Goal: Task Accomplishment & Management: Manage account settings

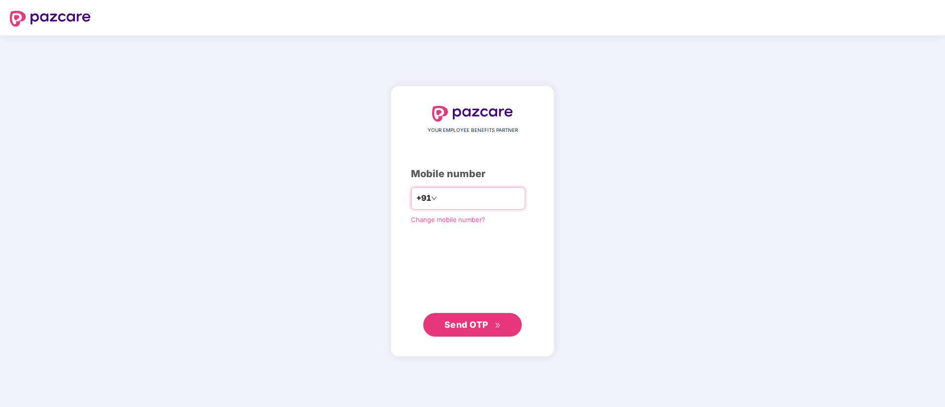
type input "**********"
click at [472, 342] on div "**********" at bounding box center [473, 221] width 164 height 271
click at [472, 321] on span "Send OTP" at bounding box center [466, 324] width 44 height 10
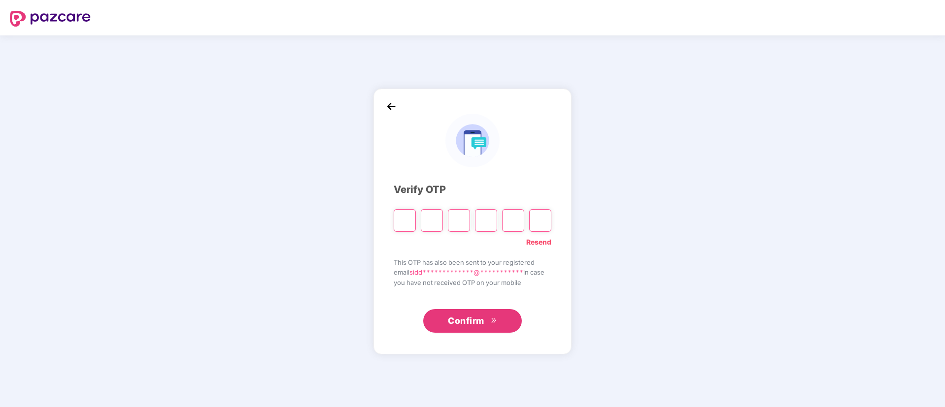
type input "*"
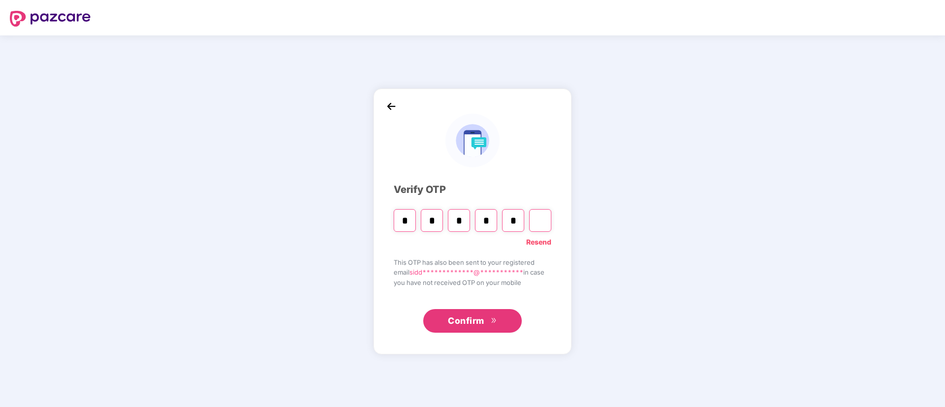
type input "*"
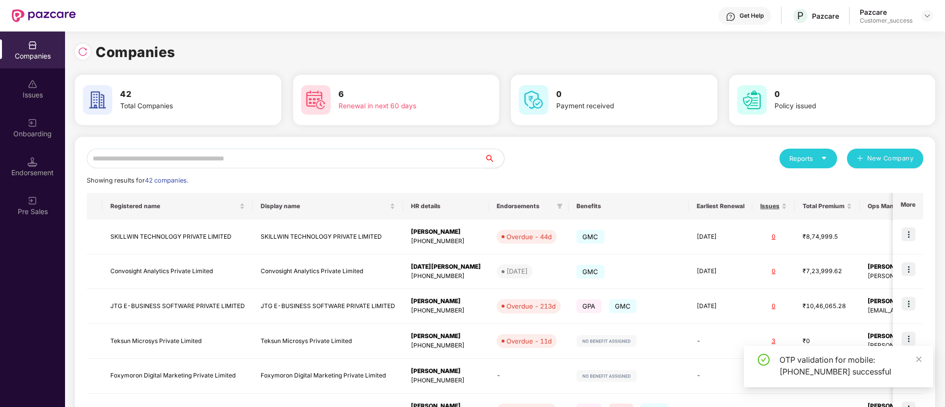
click at [245, 164] on input "text" at bounding box center [286, 159] width 398 height 20
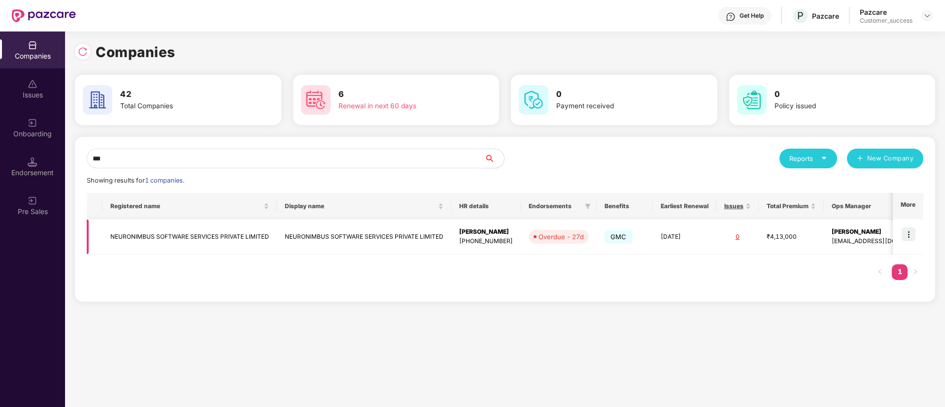
type input "***"
click at [907, 235] on img at bounding box center [909, 235] width 14 height 14
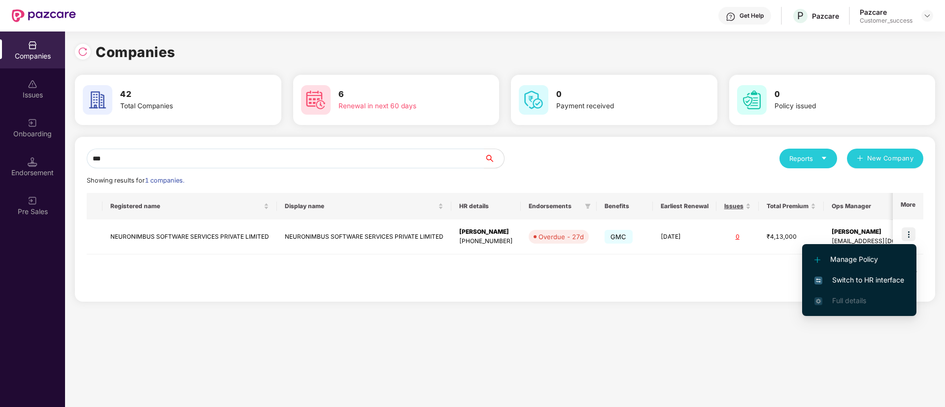
click at [871, 277] on span "Switch to HR interface" at bounding box center [859, 280] width 90 height 11
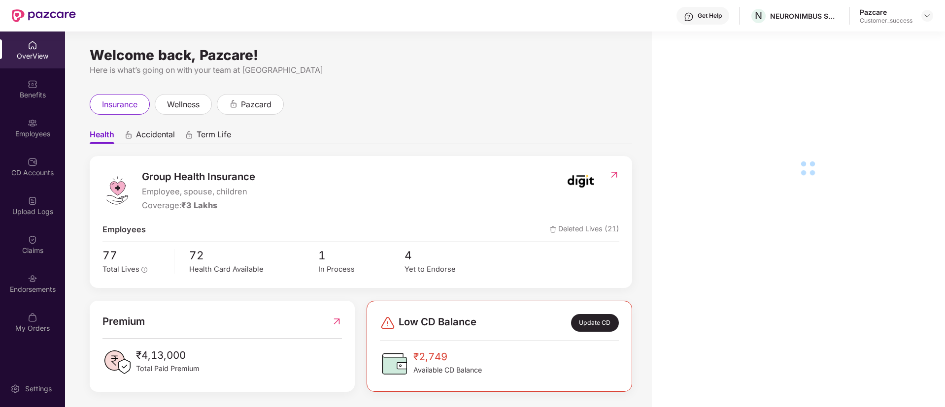
click at [28, 141] on div "Employees" at bounding box center [32, 127] width 65 height 37
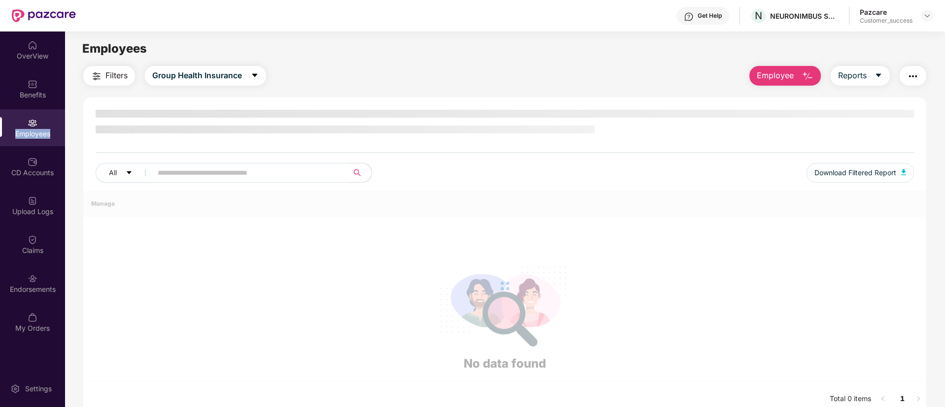
click at [28, 141] on div "Employees" at bounding box center [32, 127] width 65 height 37
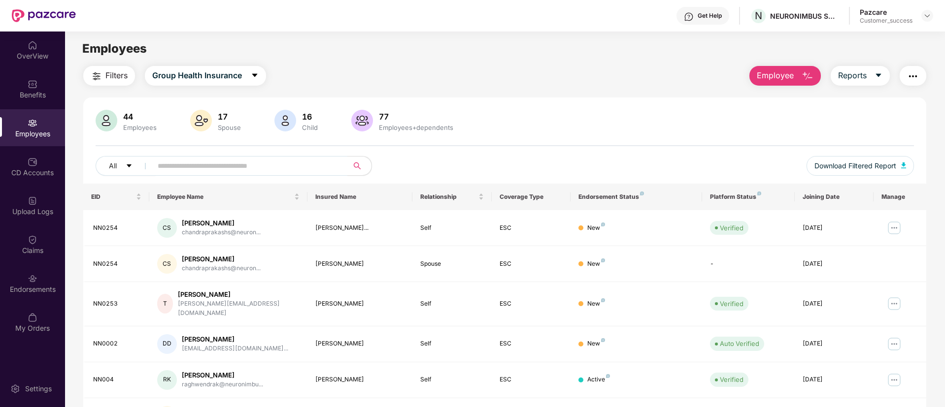
click at [34, 137] on div "Employees" at bounding box center [32, 134] width 65 height 10
click at [893, 337] on img at bounding box center [894, 345] width 16 height 16
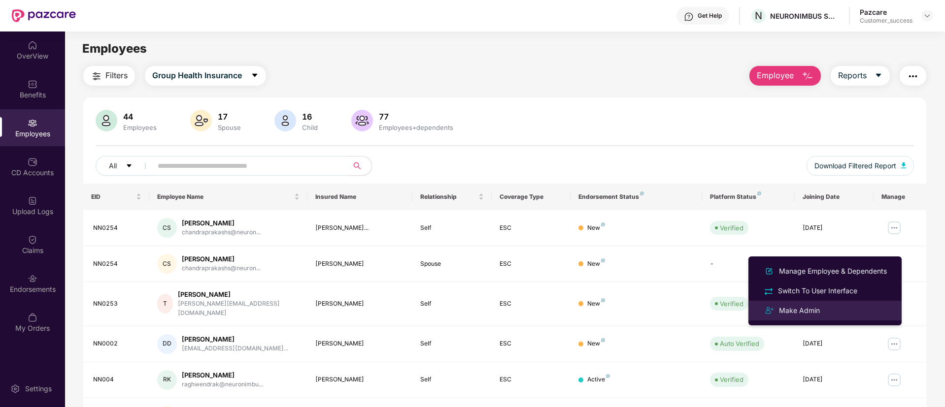
click at [827, 305] on div "Make Admin" at bounding box center [825, 311] width 128 height 12
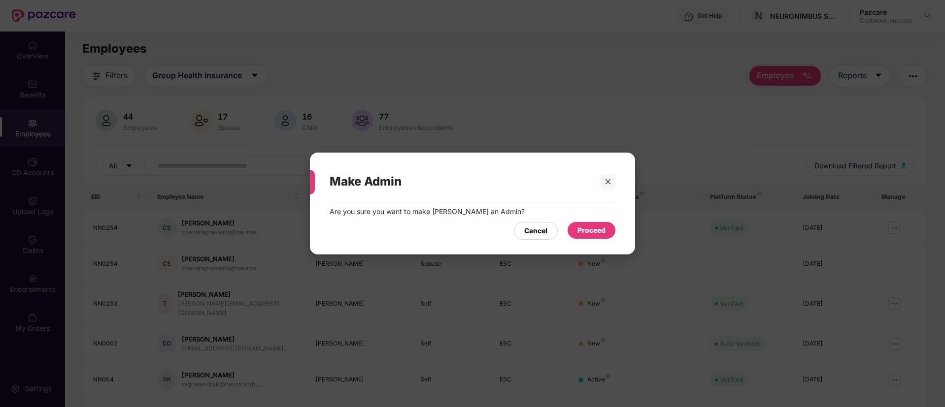
click at [597, 226] on div "Proceed" at bounding box center [591, 230] width 28 height 11
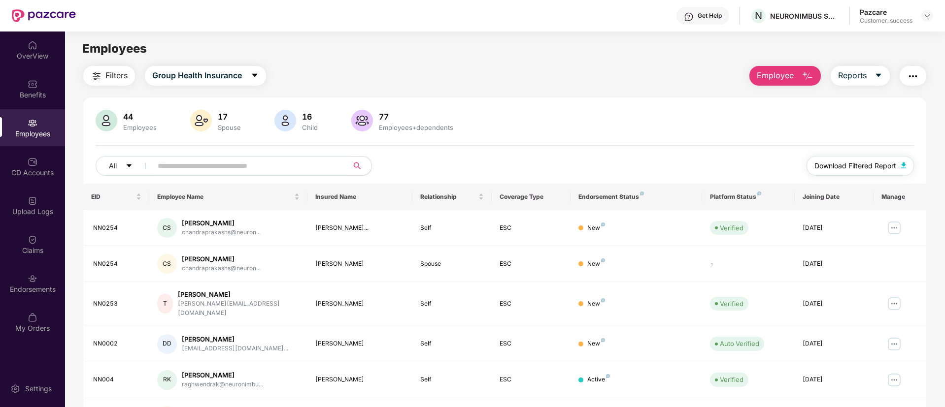
click at [827, 161] on span "Download Filtered Report" at bounding box center [855, 166] width 82 height 11
